Goal: Task Accomplishment & Management: Use online tool/utility

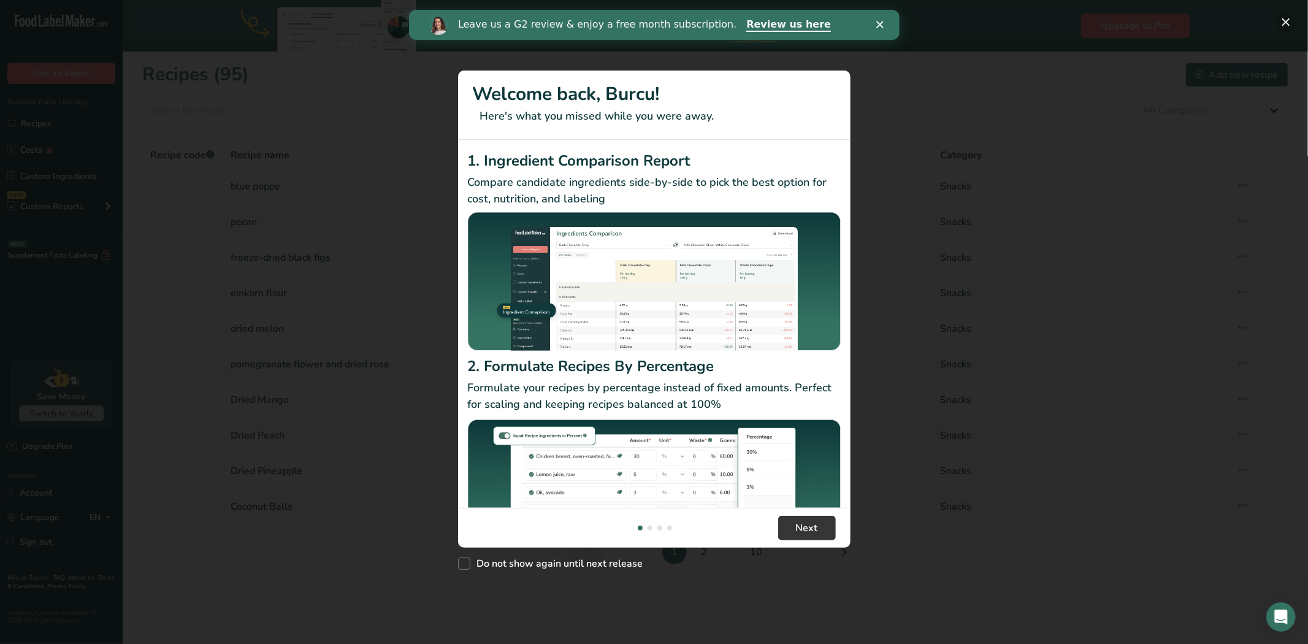
click at [1286, 13] on button "New Features" at bounding box center [1286, 22] width 20 height 20
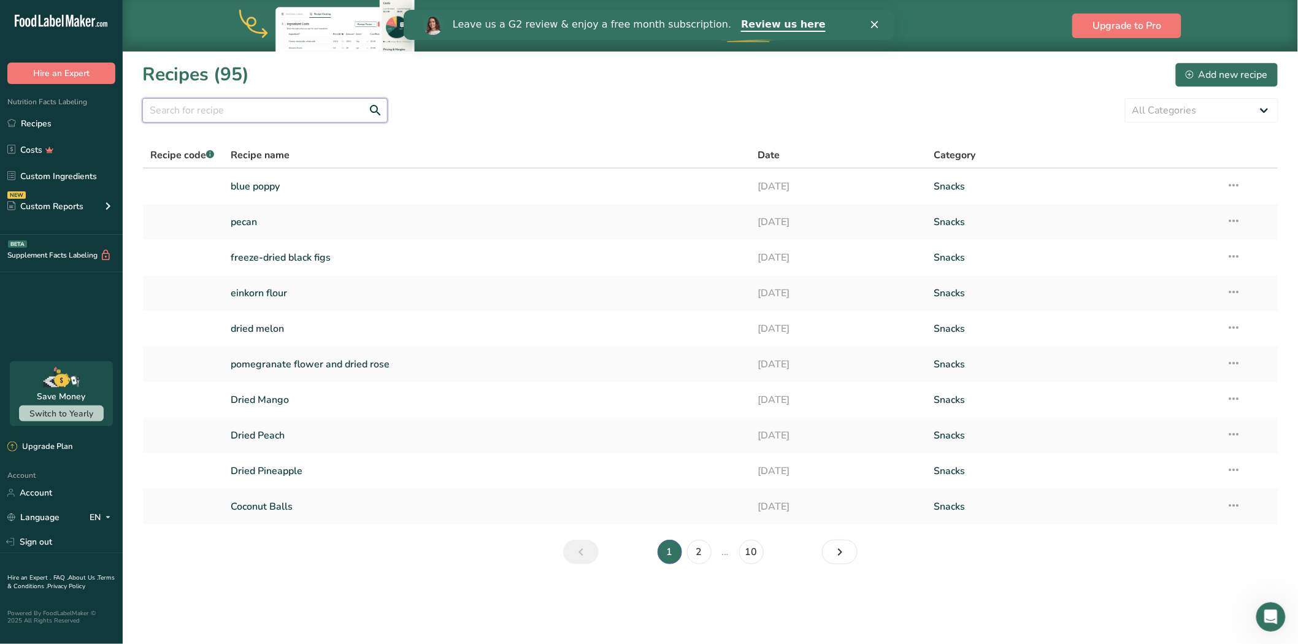
click at [279, 105] on input "text" at bounding box center [264, 110] width 245 height 25
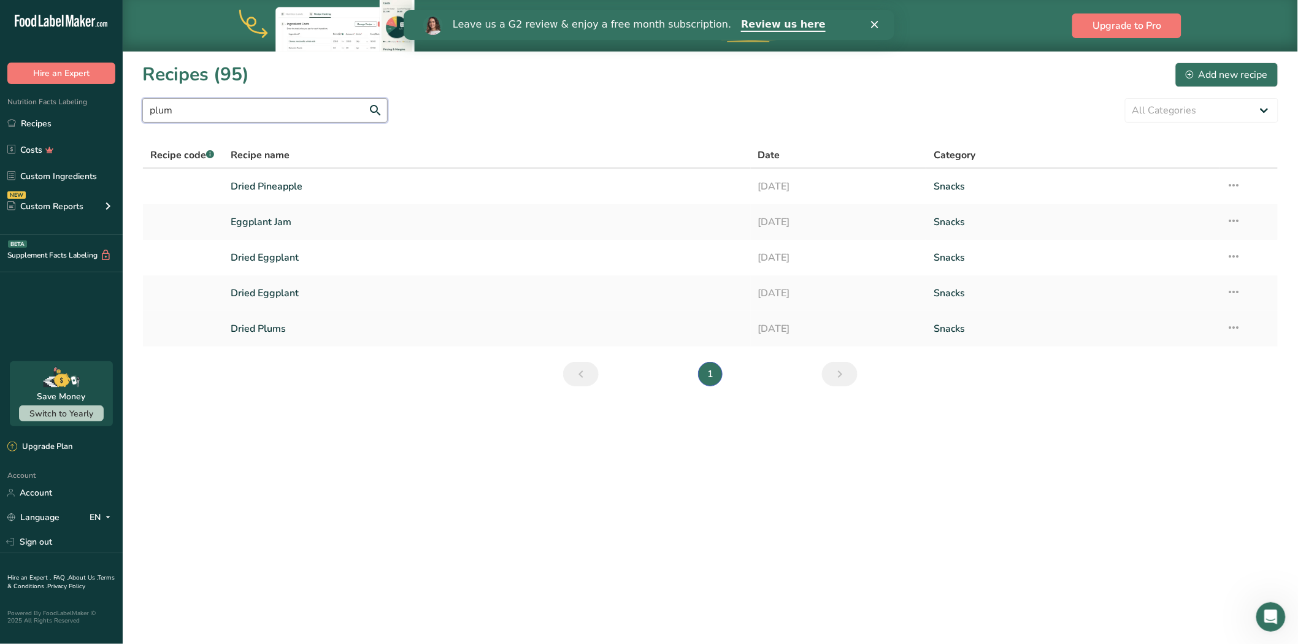
type input "plum"
click at [343, 316] on link "Dried Plums" at bounding box center [487, 329] width 513 height 26
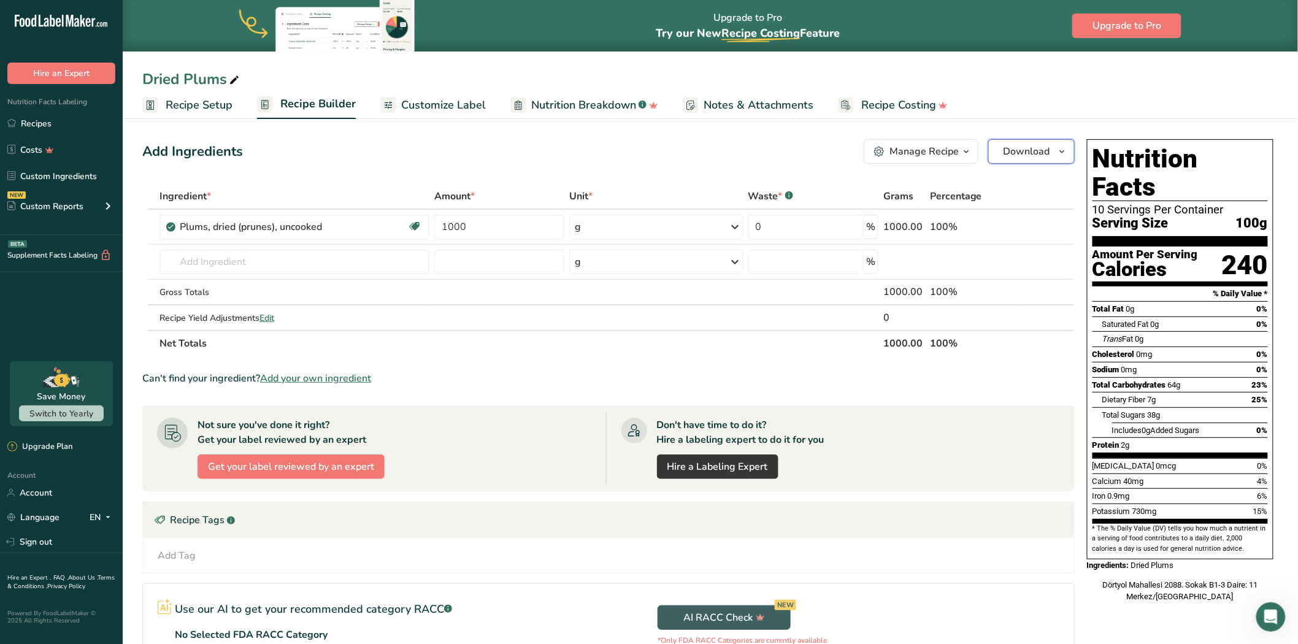
click at [1049, 151] on span "Download" at bounding box center [1026, 151] width 47 height 15
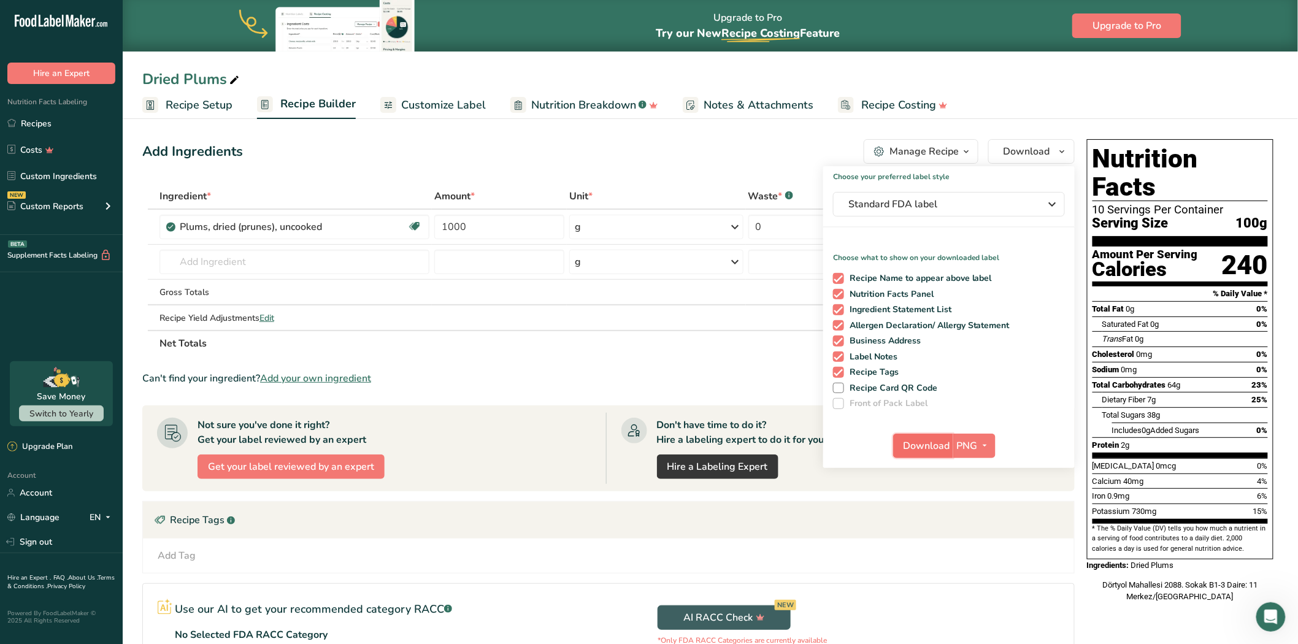
click at [935, 442] on span "Download" at bounding box center [926, 446] width 47 height 15
click at [37, 126] on link "Recipes" at bounding box center [61, 123] width 123 height 23
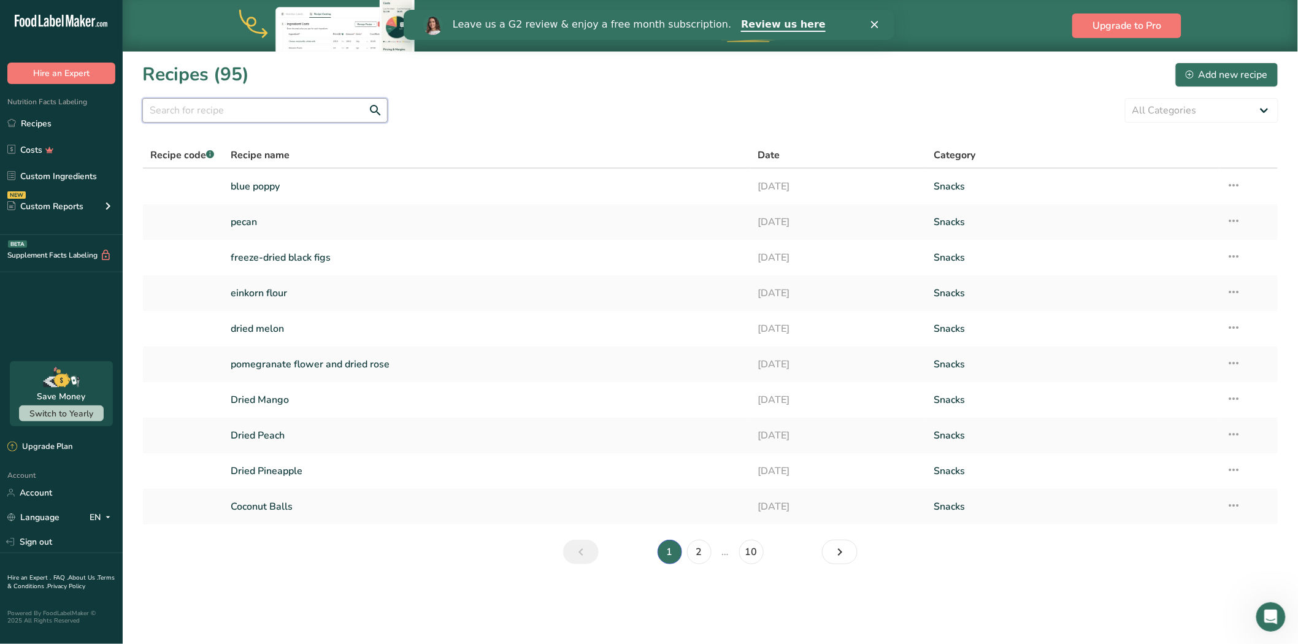
click at [188, 113] on input "text" at bounding box center [264, 110] width 245 height 25
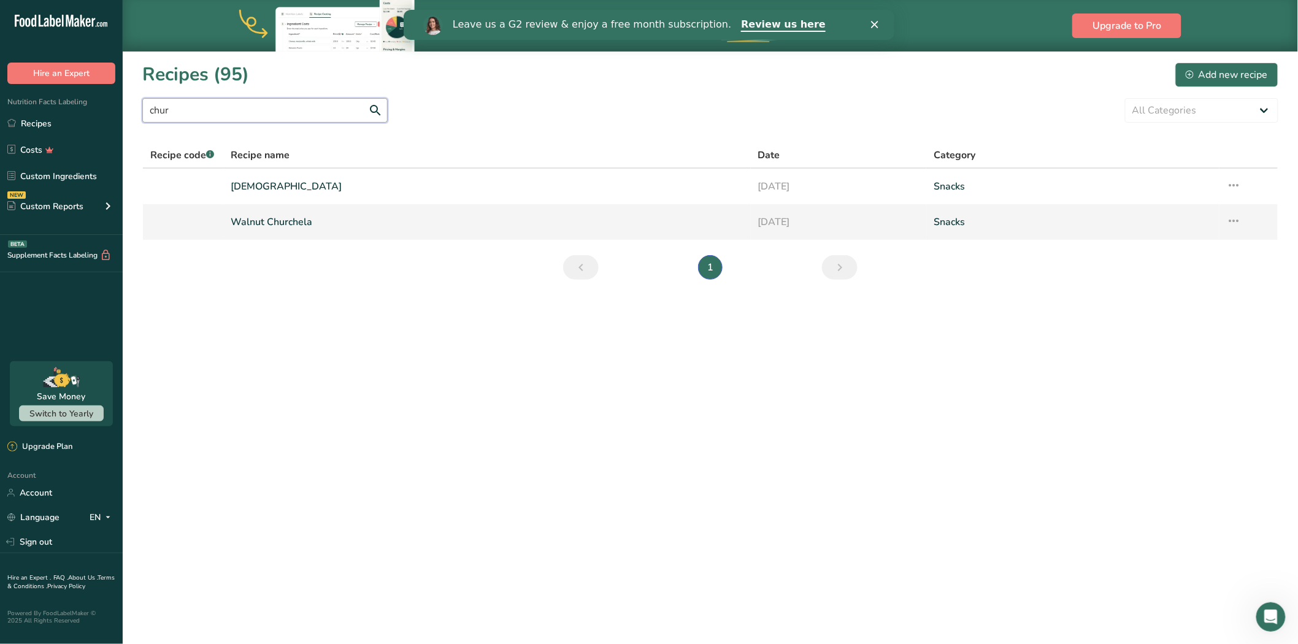
type input "chur"
click at [336, 216] on link "Walnut Churchela" at bounding box center [487, 222] width 513 height 26
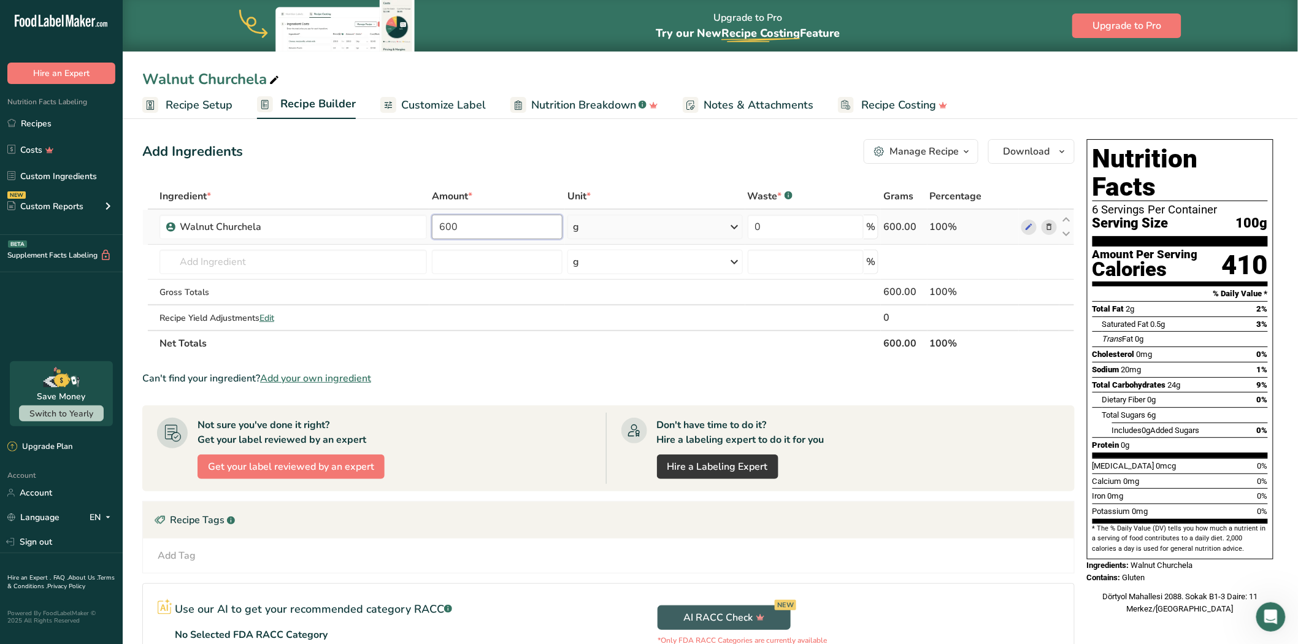
click at [471, 224] on input "600" at bounding box center [497, 227] width 131 height 25
type input "6"
type input "1150"
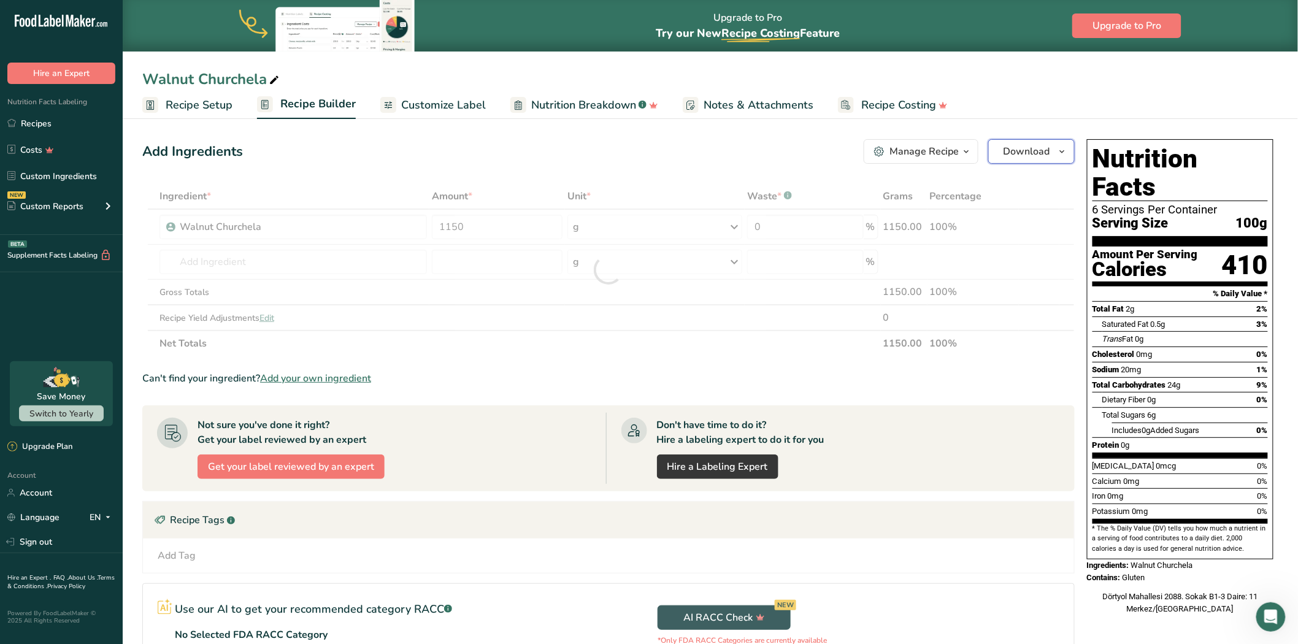
click at [1023, 151] on span "Download" at bounding box center [1026, 151] width 47 height 15
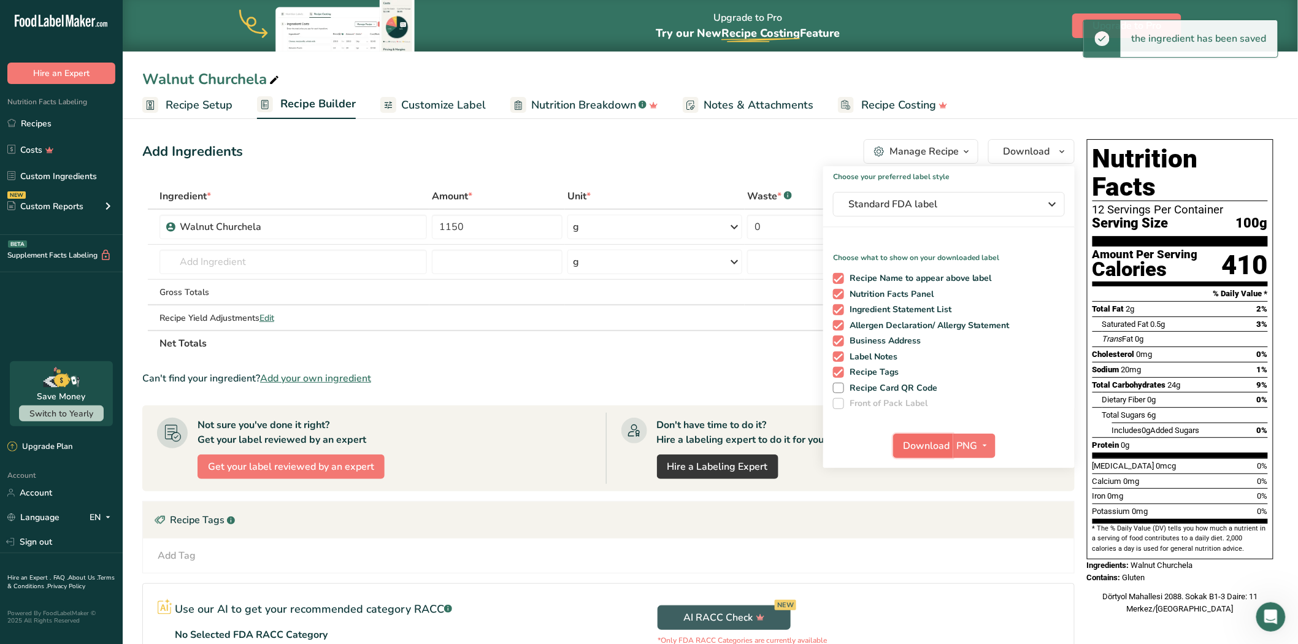
click at [935, 445] on span "Download" at bounding box center [926, 446] width 47 height 15
